Goal: Complete application form

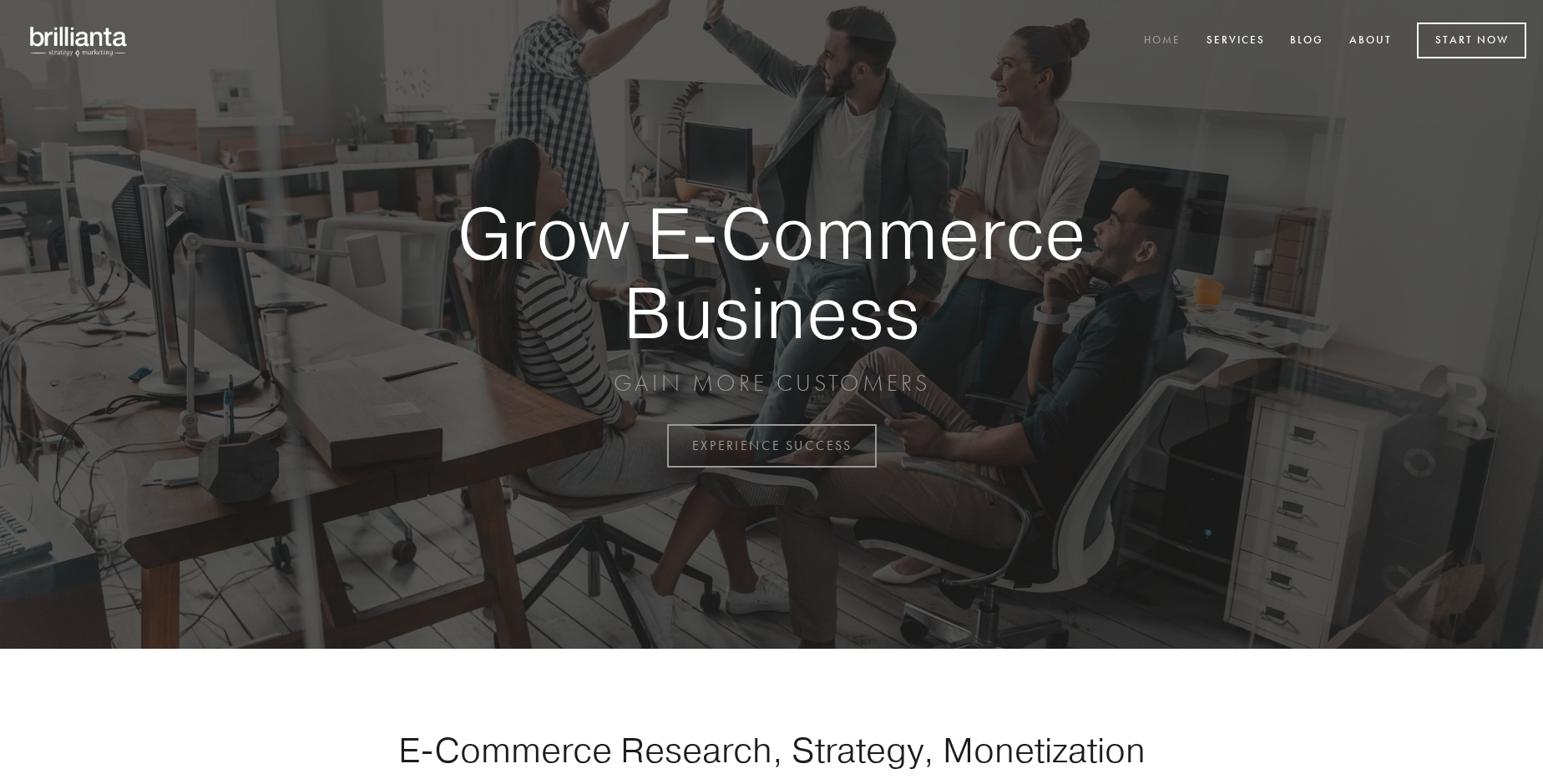
scroll to position [4377, 0]
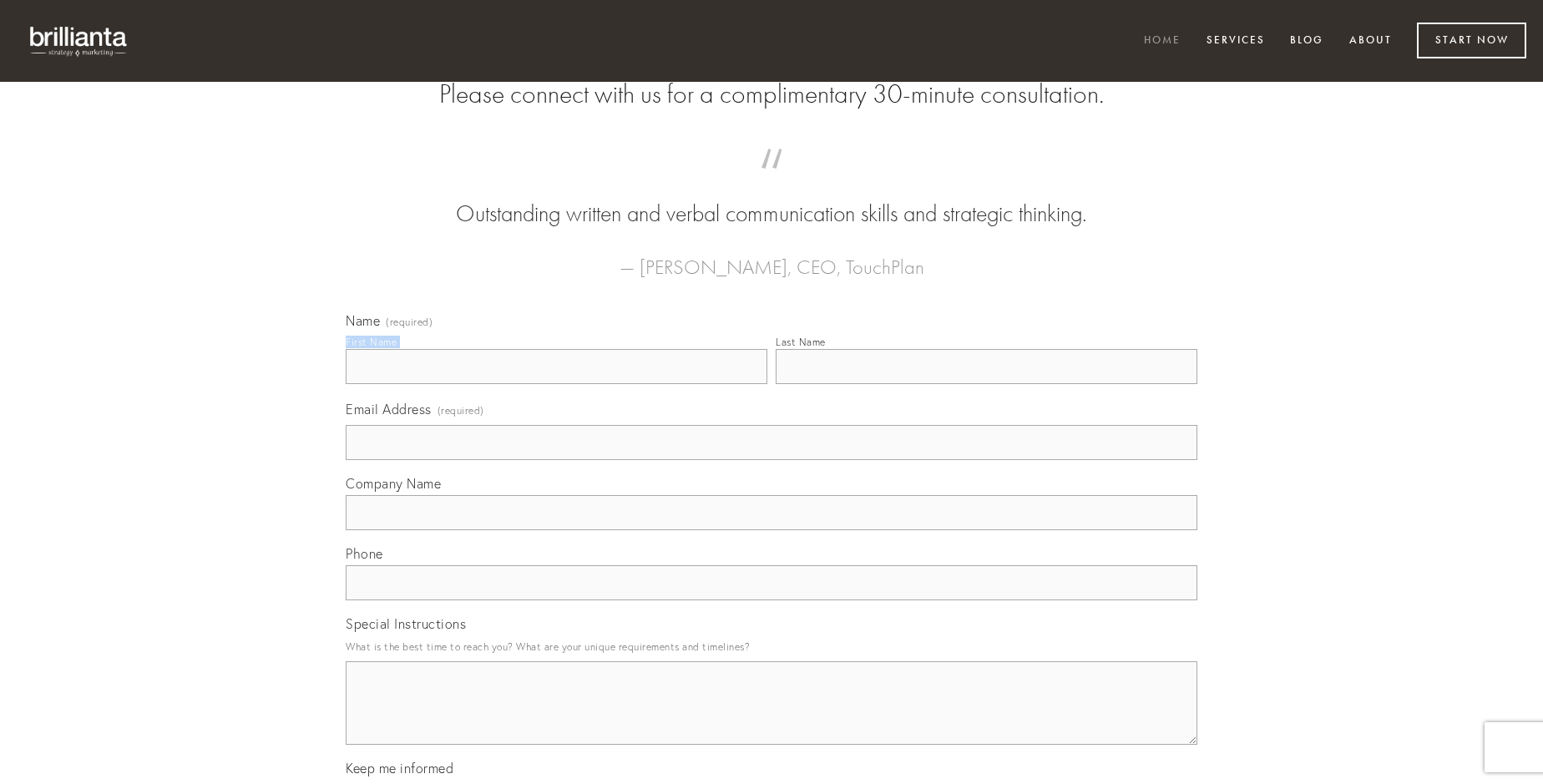
type input "Ms. [PERSON_NAME]"
click at [986, 385] on input "Last Name" at bounding box center [986, 367] width 422 height 35
type input "Ms. [PERSON_NAME]"
click at [772, 460] on input "Email Address (required)" at bounding box center [771, 442] width 852 height 35
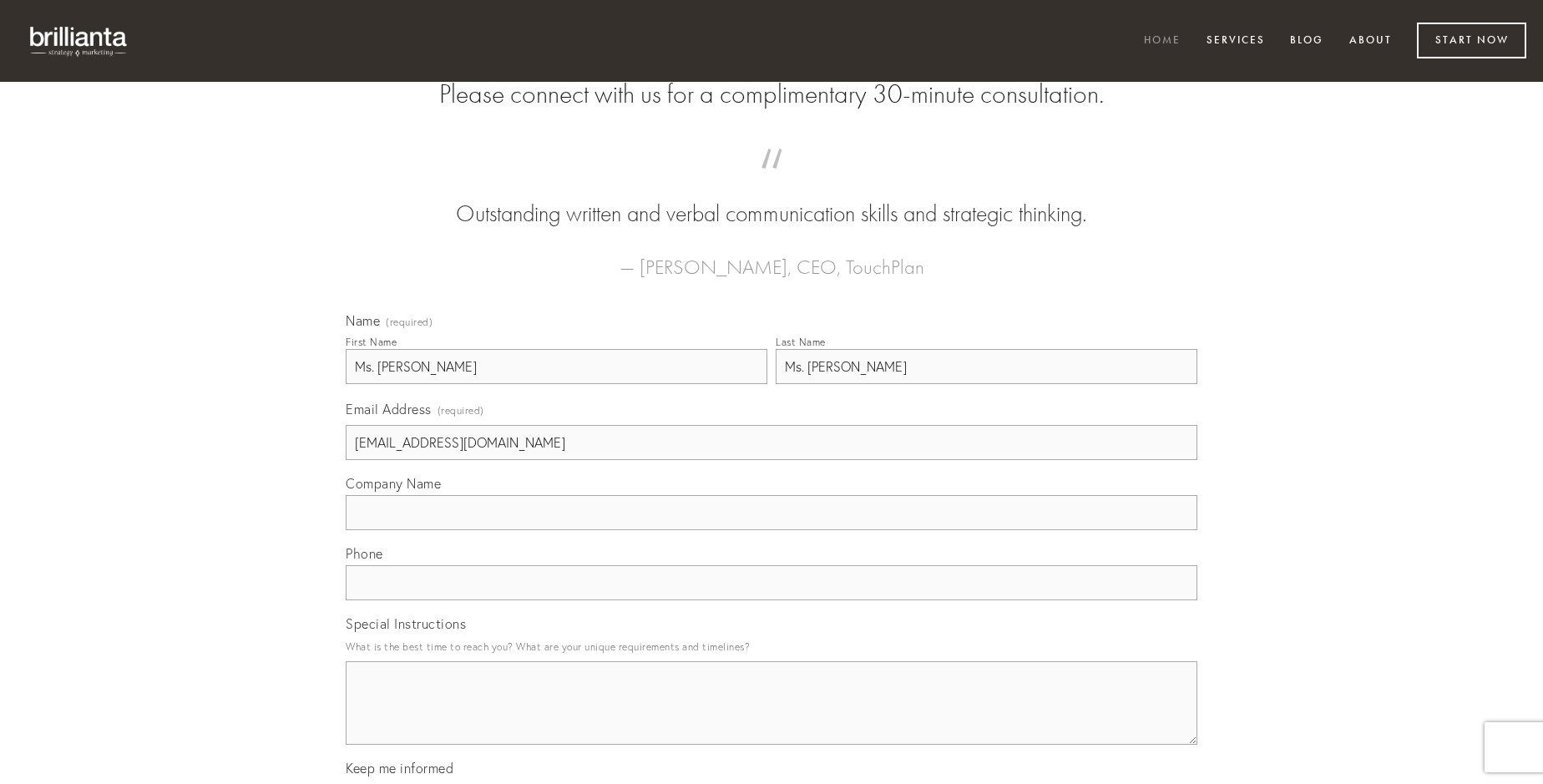
type input "[EMAIL_ADDRESS][DOMAIN_NAME]"
click at [772, 530] on input "Company Name" at bounding box center [771, 513] width 852 height 35
type input "decet"
click at [772, 601] on input "text" at bounding box center [771, 583] width 852 height 35
click at [772, 718] on textarea "Special Instructions" at bounding box center [771, 703] width 852 height 84
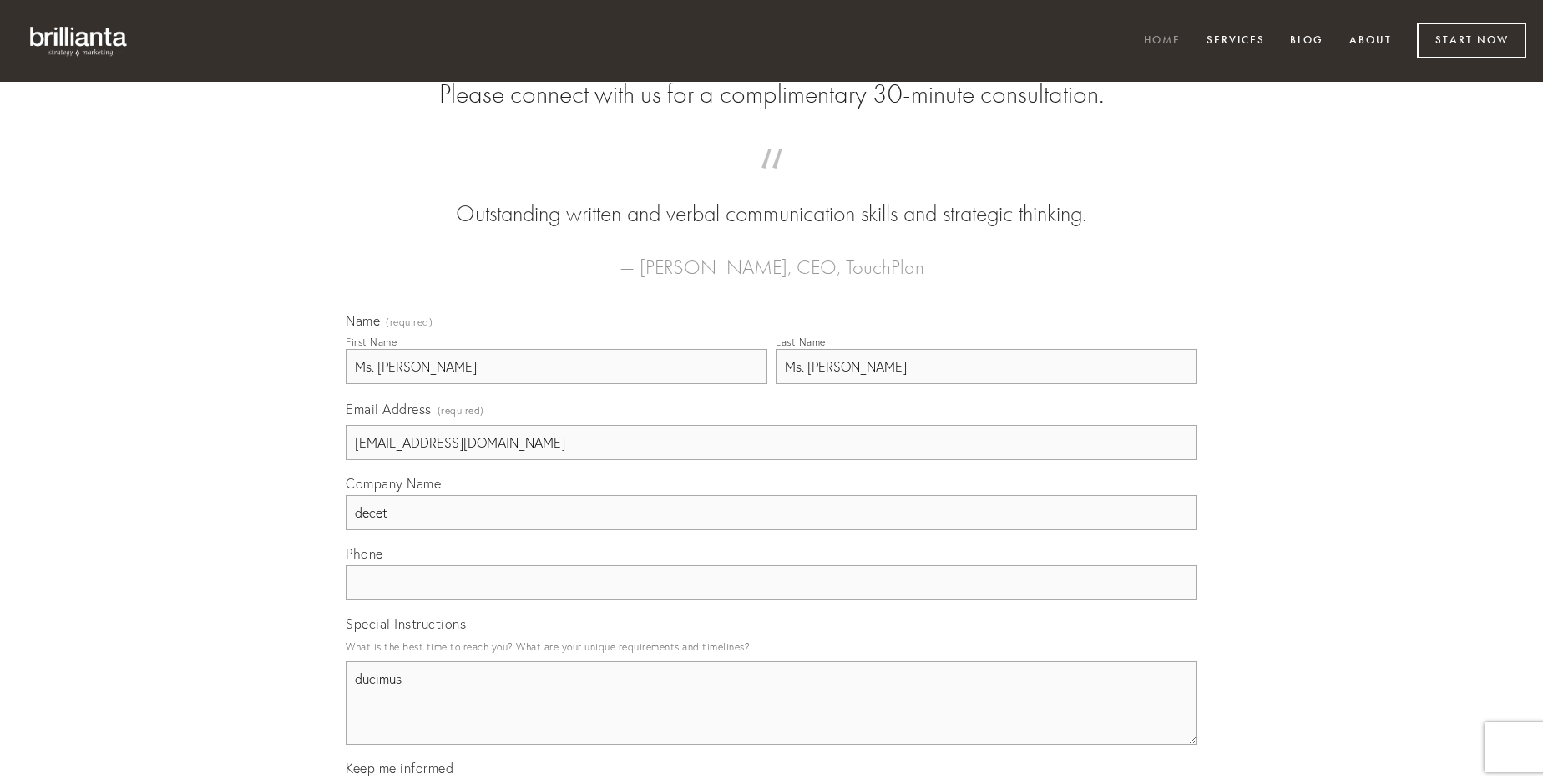
type textarea "ducimus"
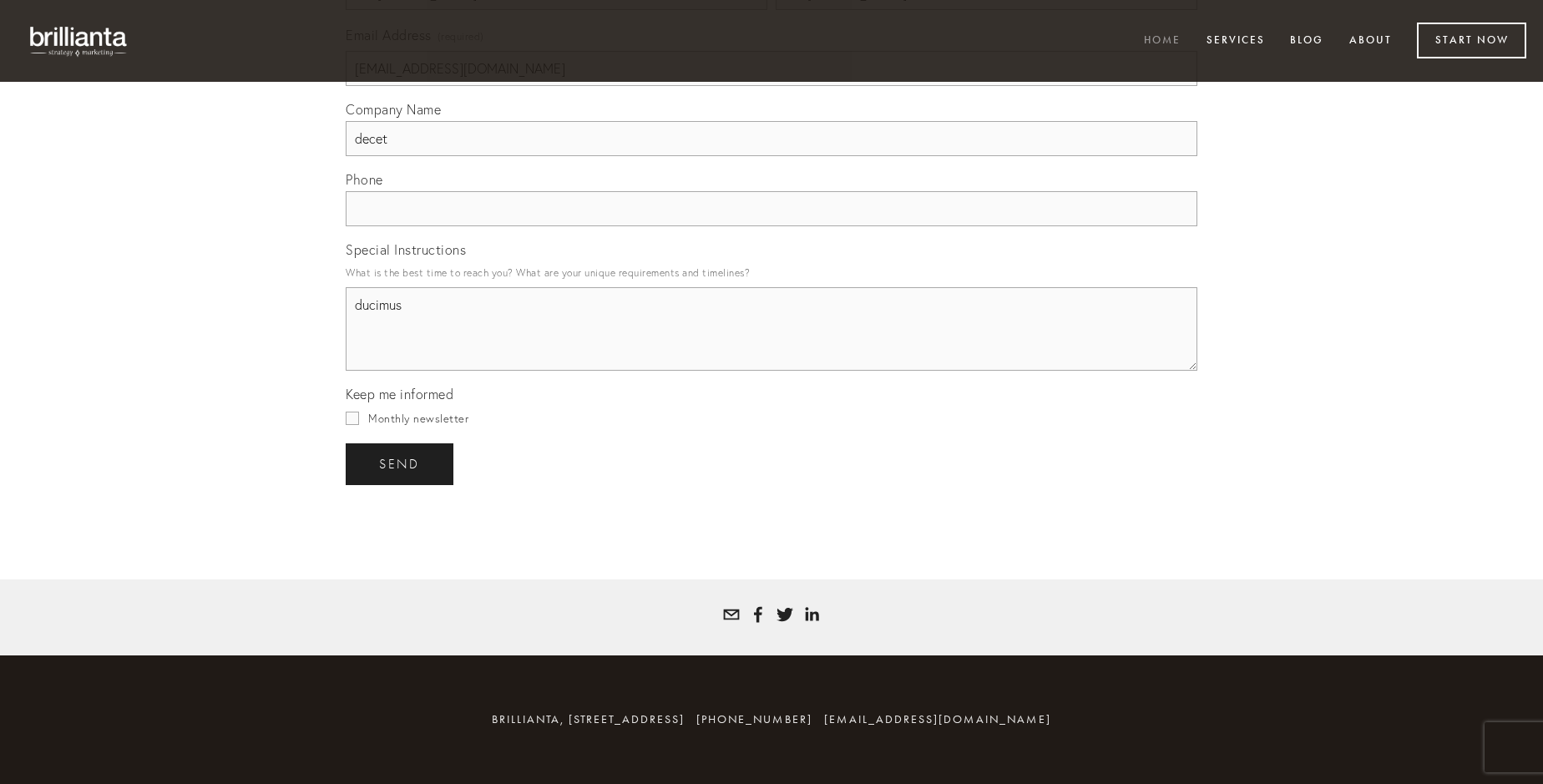
click at [400, 464] on span "send" at bounding box center [399, 465] width 41 height 15
